Goal: Information Seeking & Learning: Learn about a topic

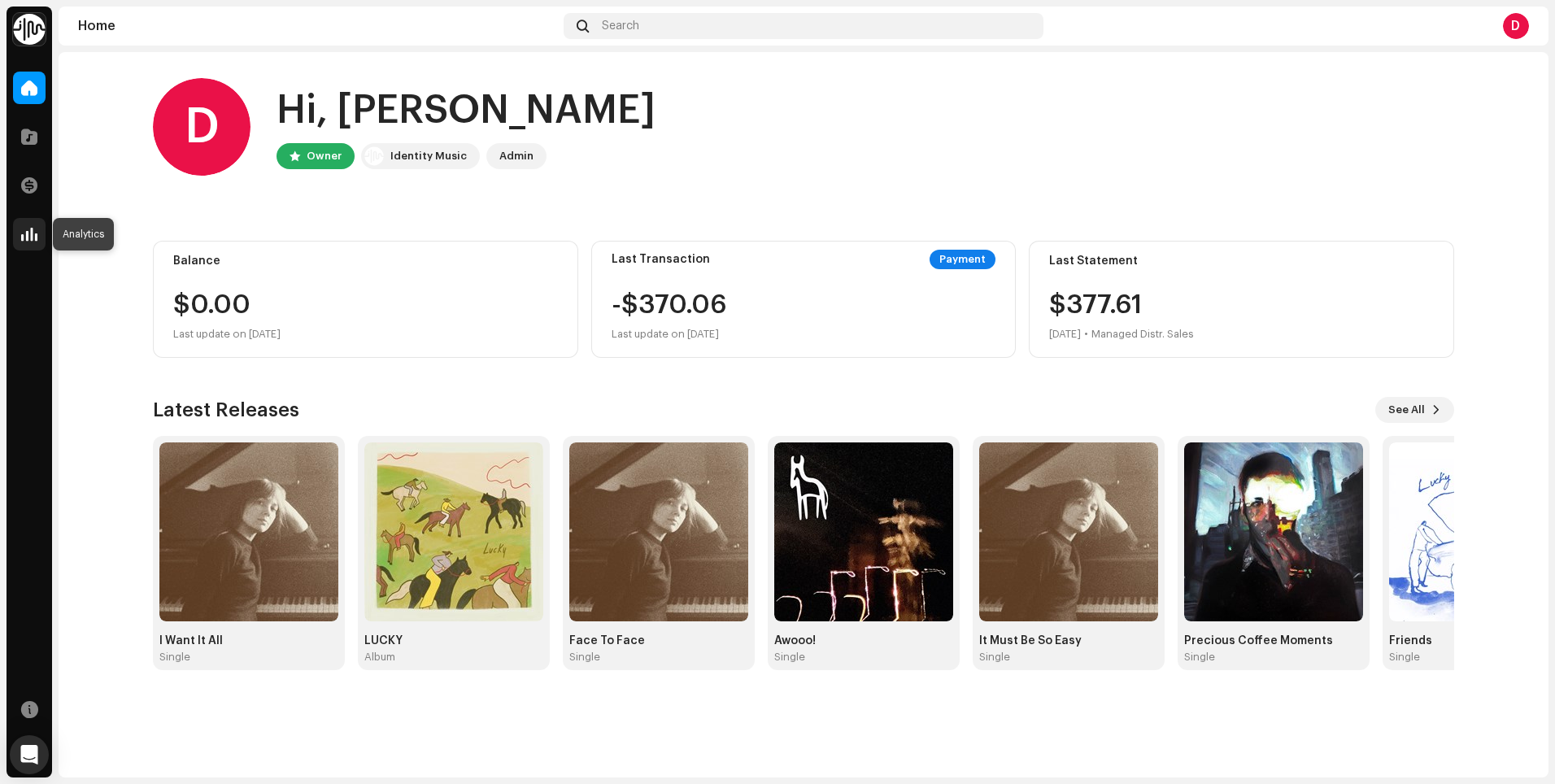
click at [31, 235] on span at bounding box center [29, 234] width 16 height 13
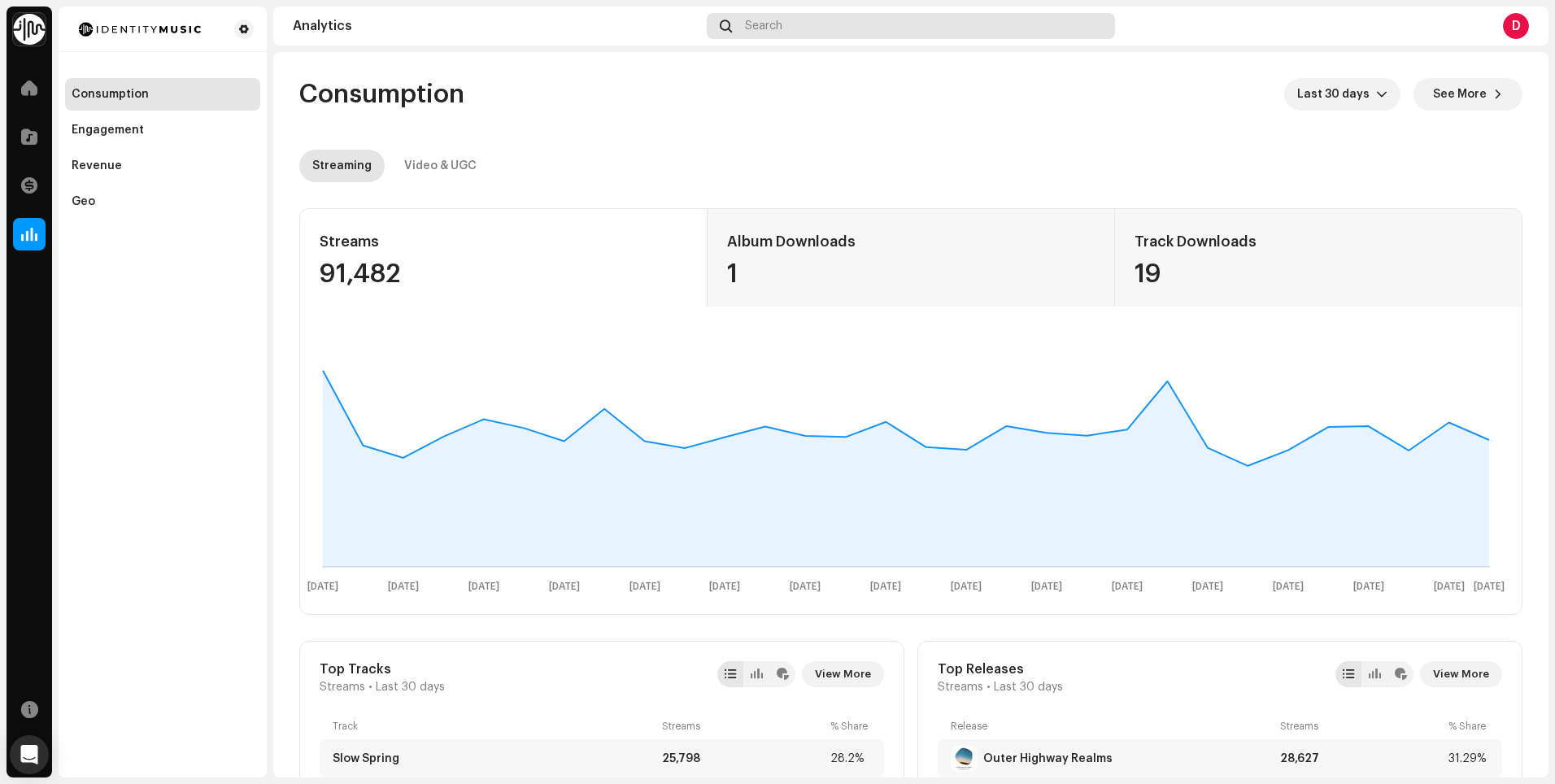
click at [789, 29] on div "Search" at bounding box center [911, 26] width 408 height 26
click at [100, 168] on div "Revenue" at bounding box center [96, 166] width 50 height 13
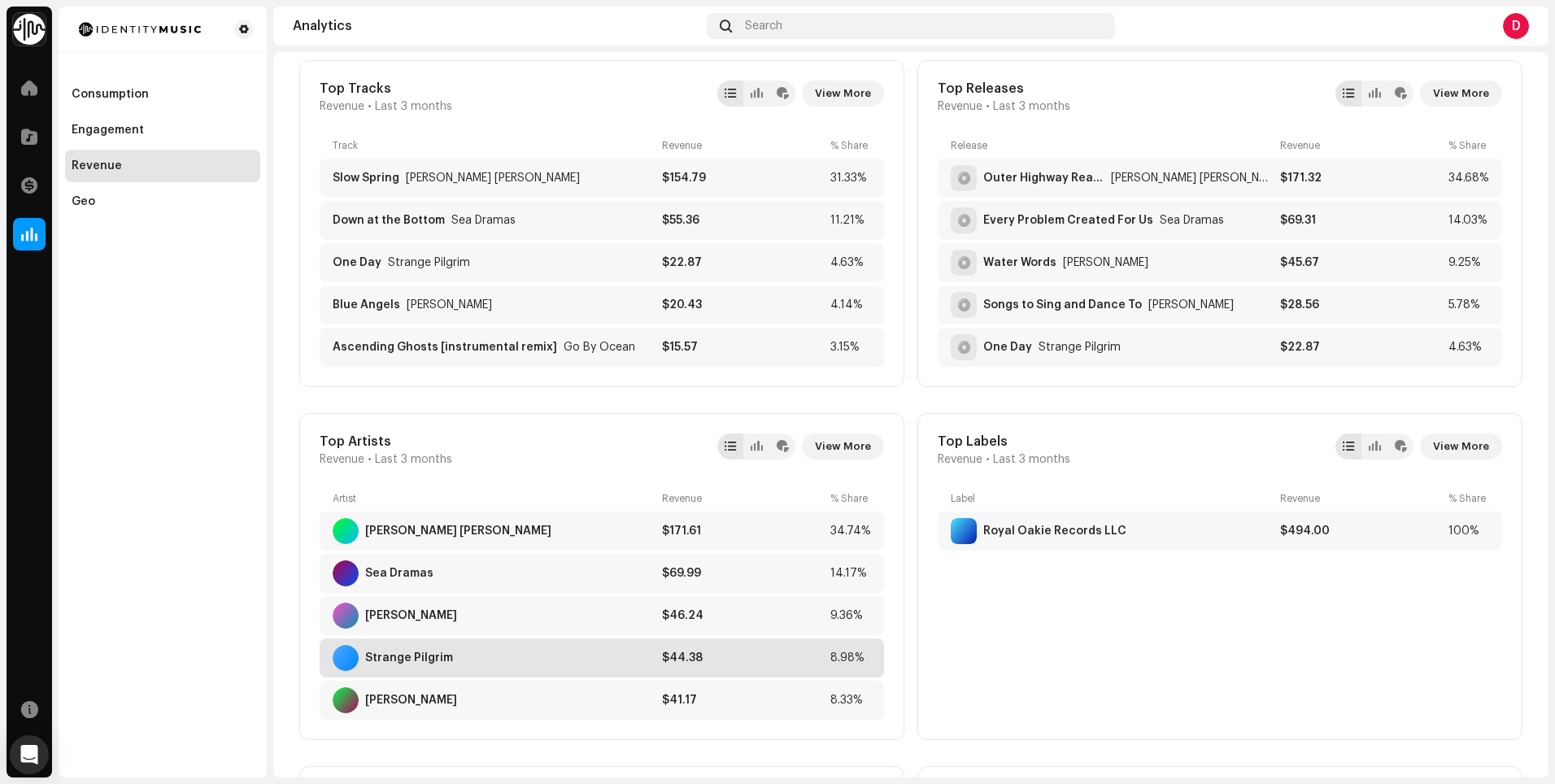
scroll to position [657, 0]
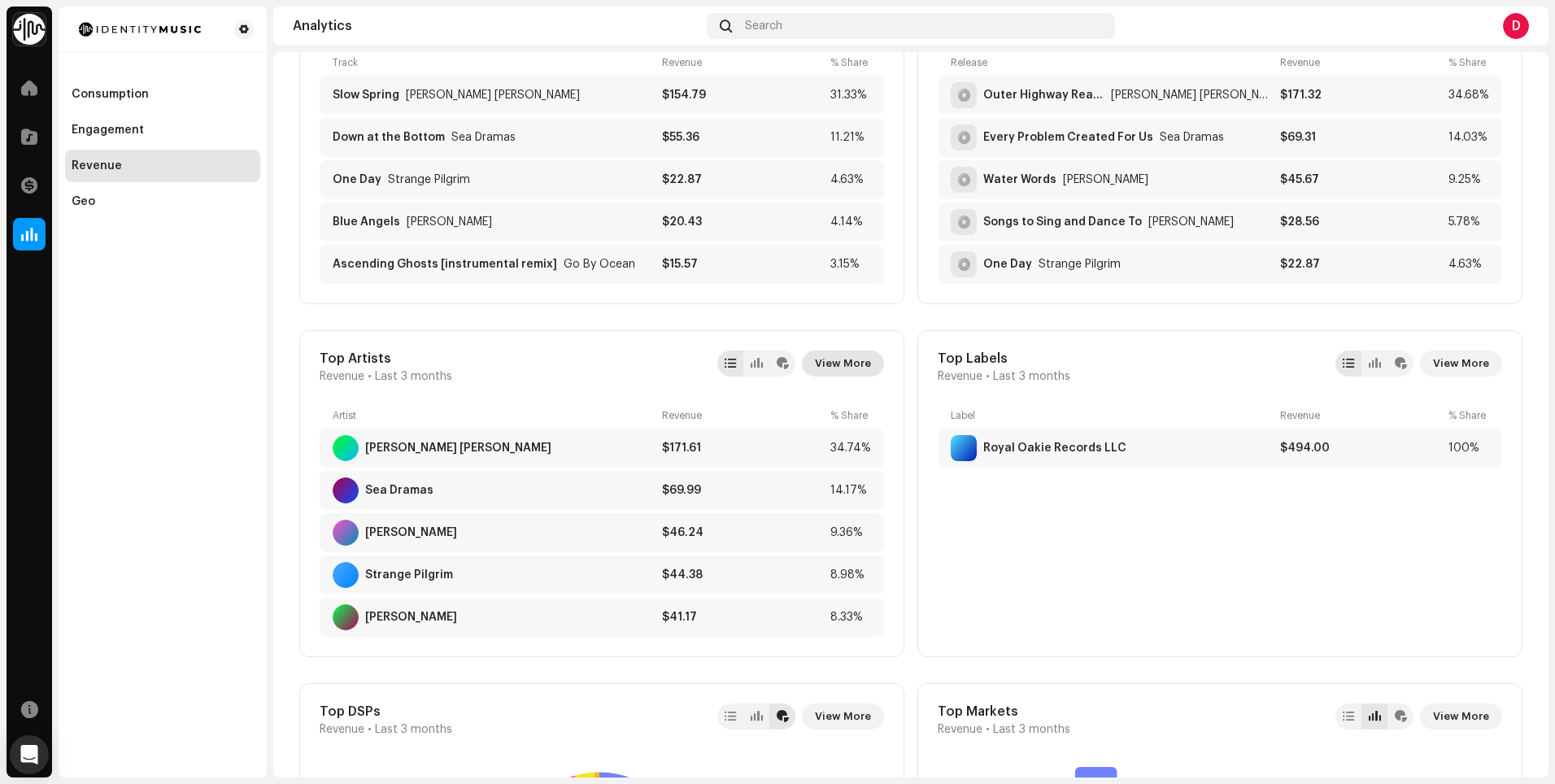
click at [852, 366] on span "View More" at bounding box center [843, 363] width 57 height 33
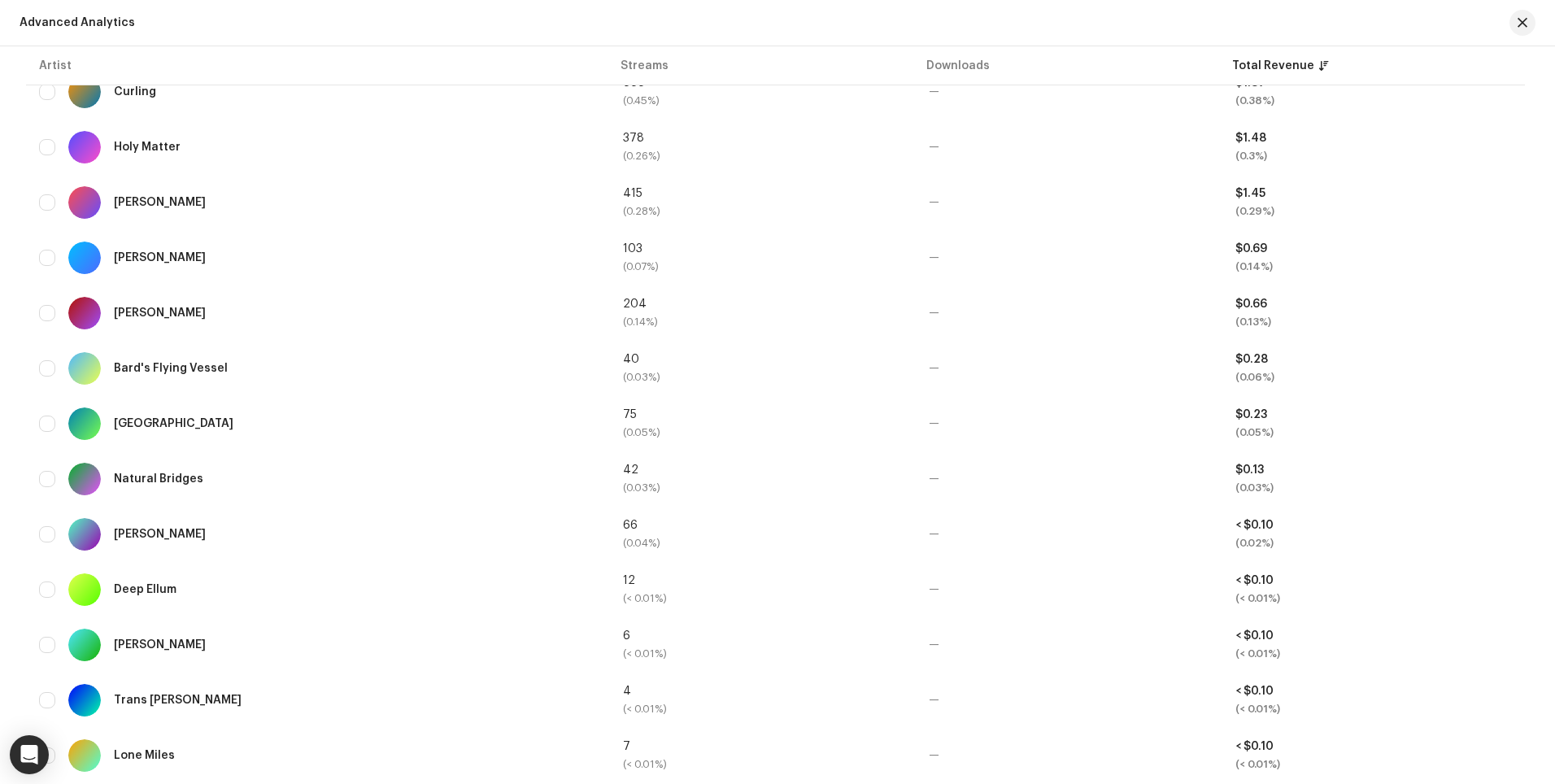
scroll to position [1700, 0]
